Goal: Task Accomplishment & Management: Manage account settings

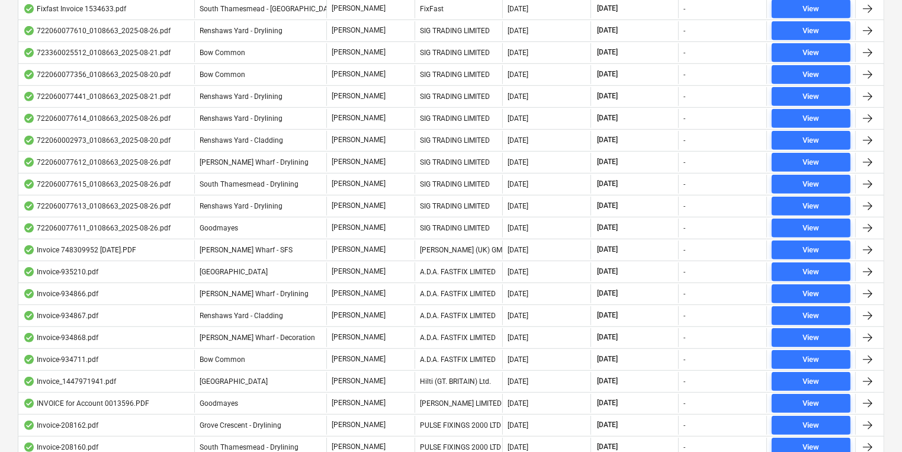
scroll to position [656, 0]
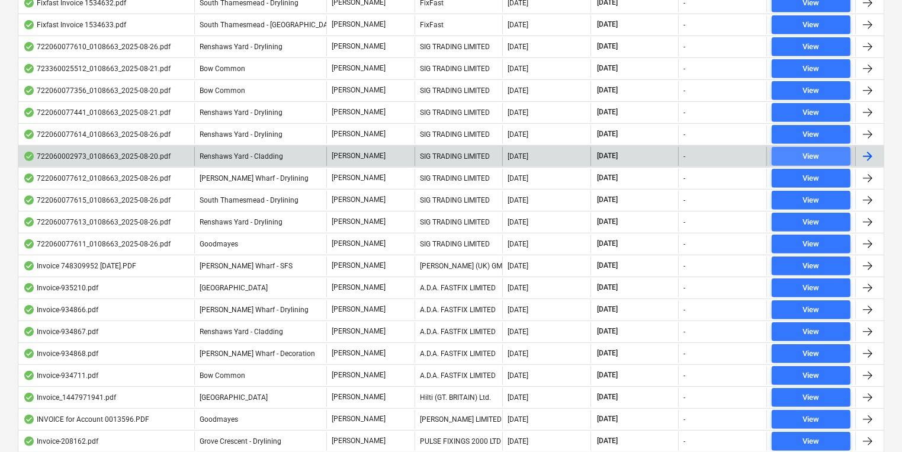
click at [786, 152] on span "View" at bounding box center [811, 157] width 69 height 14
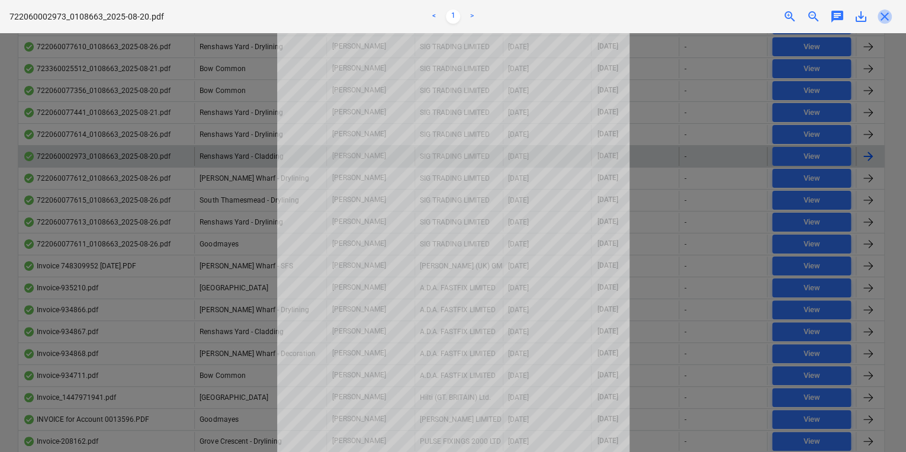
click at [883, 12] on span "close" at bounding box center [885, 16] width 14 height 14
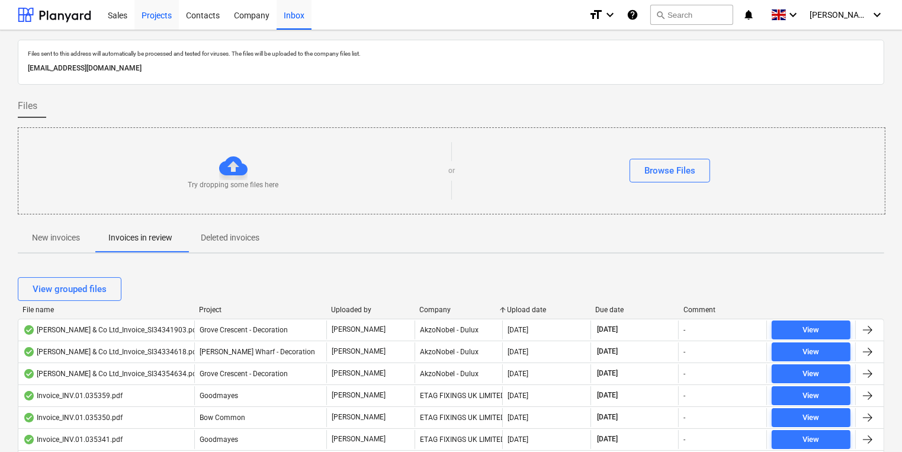
click at [165, 15] on div "Projects" at bounding box center [156, 14] width 44 height 30
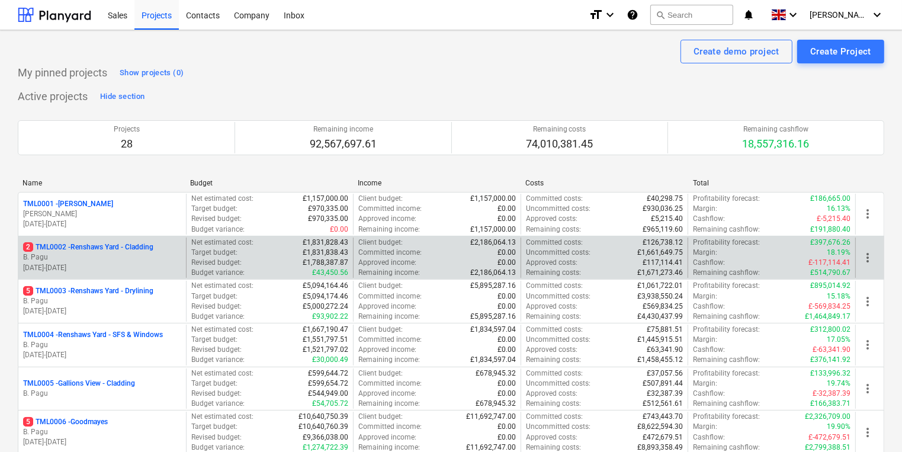
click at [110, 253] on p "B. Pagu" at bounding box center [102, 257] width 158 height 10
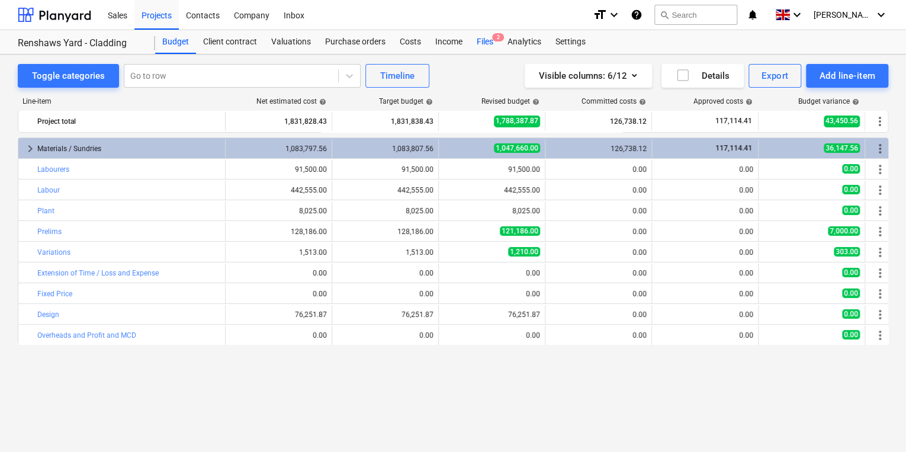
click at [488, 41] on div "Files 2" at bounding box center [485, 42] width 31 height 24
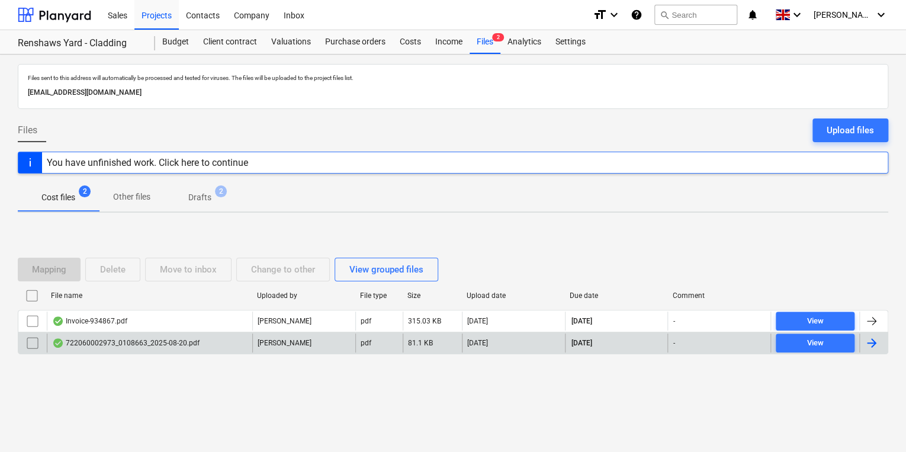
click at [35, 345] on input "checkbox" at bounding box center [32, 343] width 19 height 19
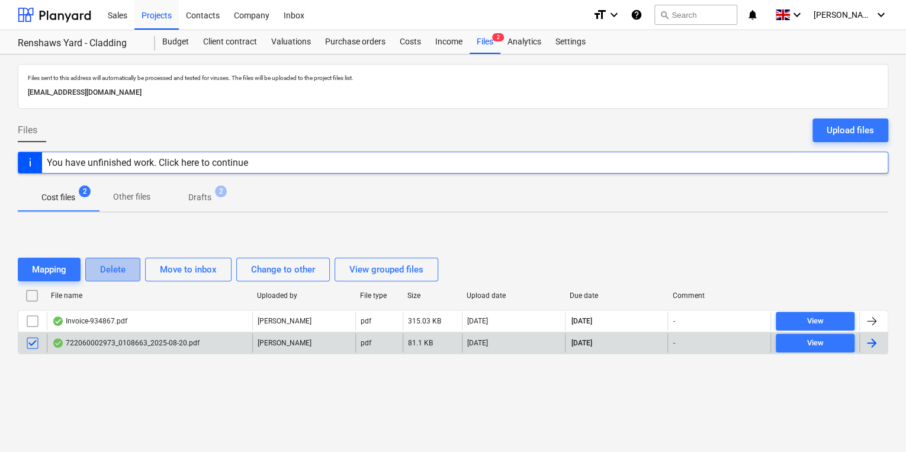
click at [121, 263] on div "Delete" at bounding box center [112, 269] width 25 height 15
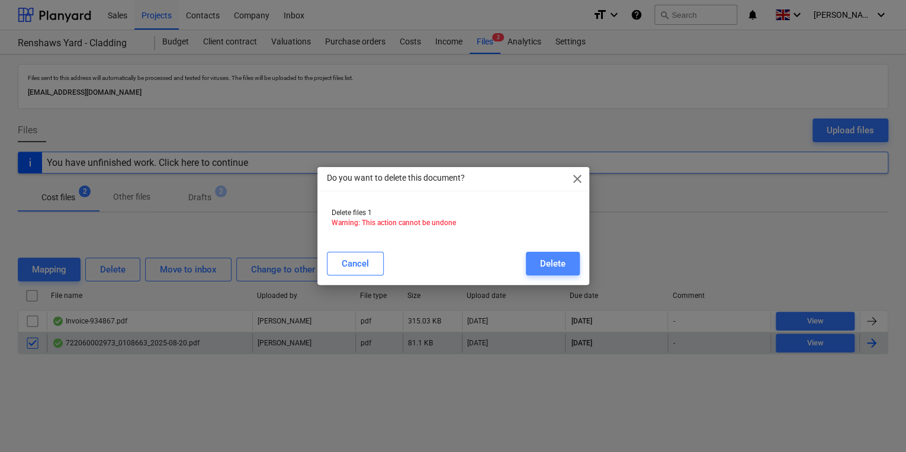
click at [572, 258] on button "Delete" at bounding box center [553, 264] width 54 height 24
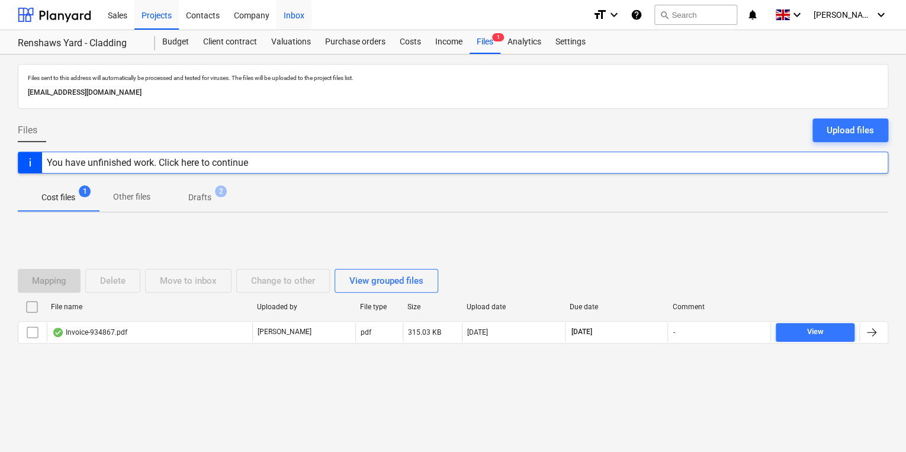
click at [287, 17] on div "Inbox" at bounding box center [294, 14] width 35 height 30
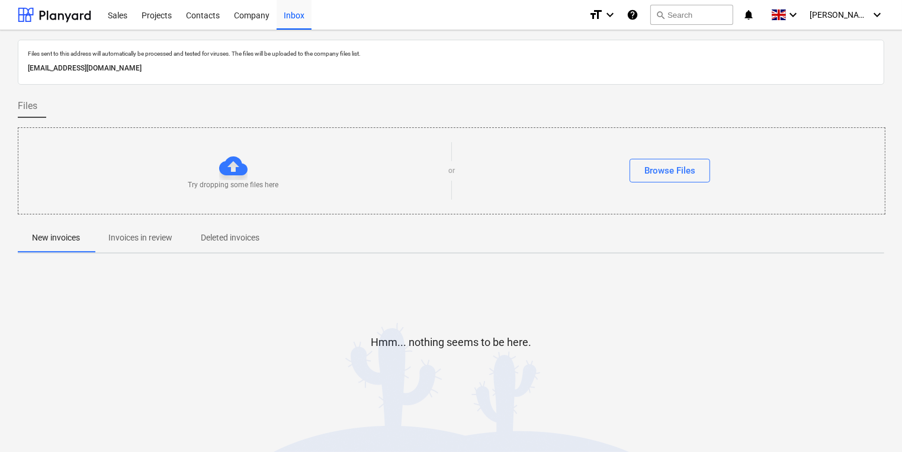
click at [783, 49] on div "Files sent to this address will automatically be processed and tested for virus…" at bounding box center [450, 53] width 851 height 12
